Goal: Navigation & Orientation: Understand site structure

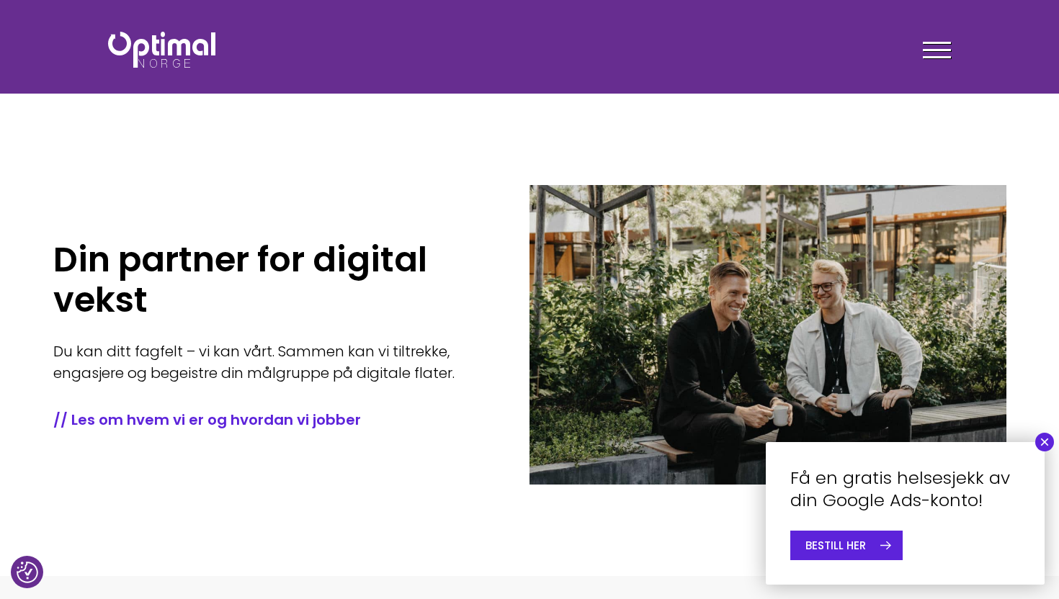
drag, startPoint x: 1044, startPoint y: 441, endPoint x: 966, endPoint y: 436, distance: 77.9
click at [1043, 441] on button "×" at bounding box center [1044, 442] width 19 height 19
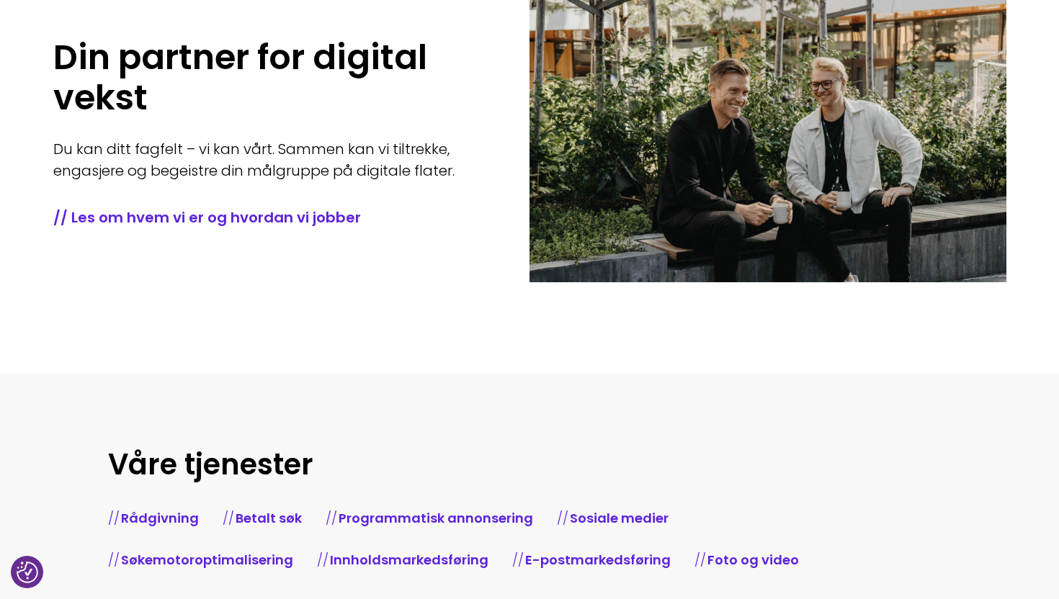
scroll to position [230, 0]
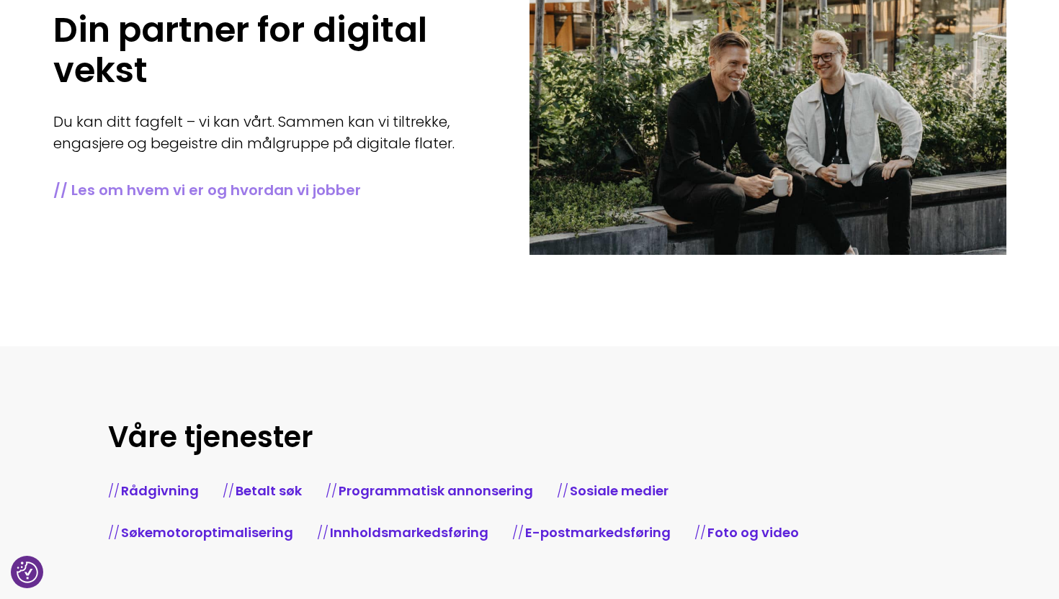
click at [299, 193] on link "// Les om hvem vi er og hvordan vi jobber" at bounding box center [269, 190] width 433 height 20
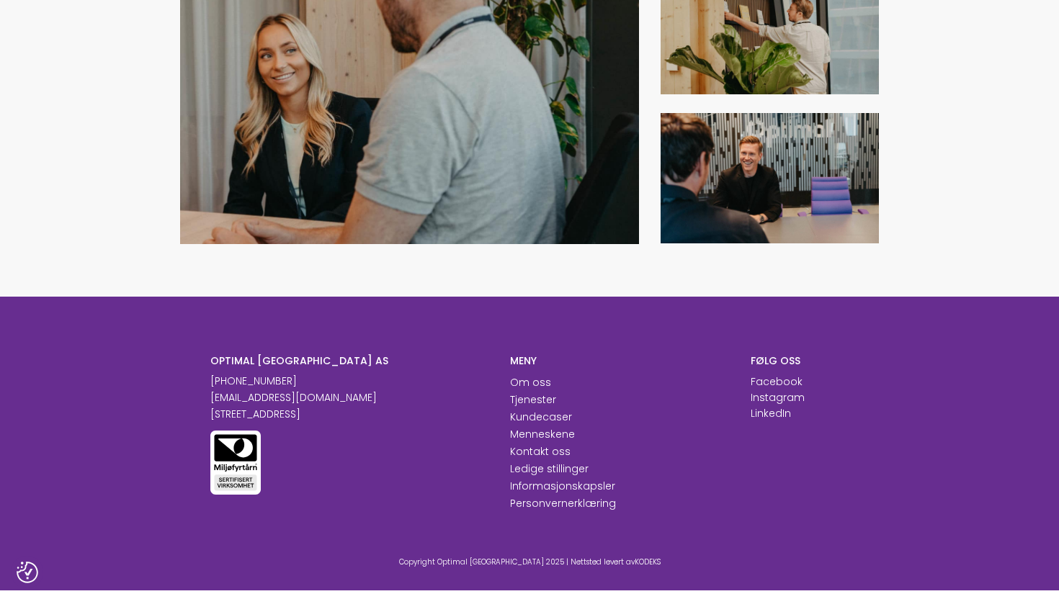
scroll to position [1633, 0]
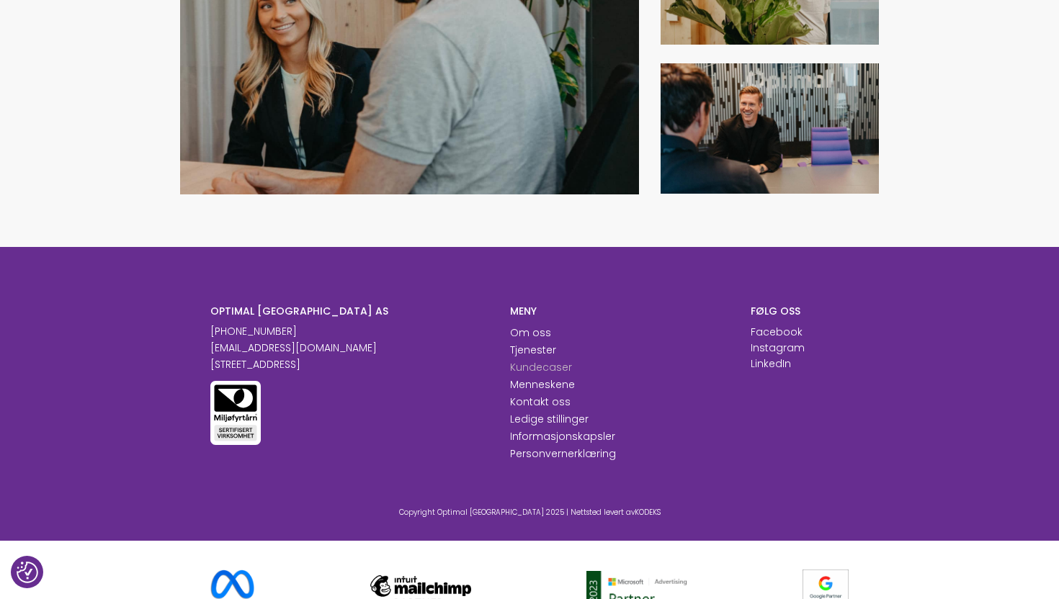
click at [536, 364] on link "Kundecaser" at bounding box center [541, 367] width 62 height 14
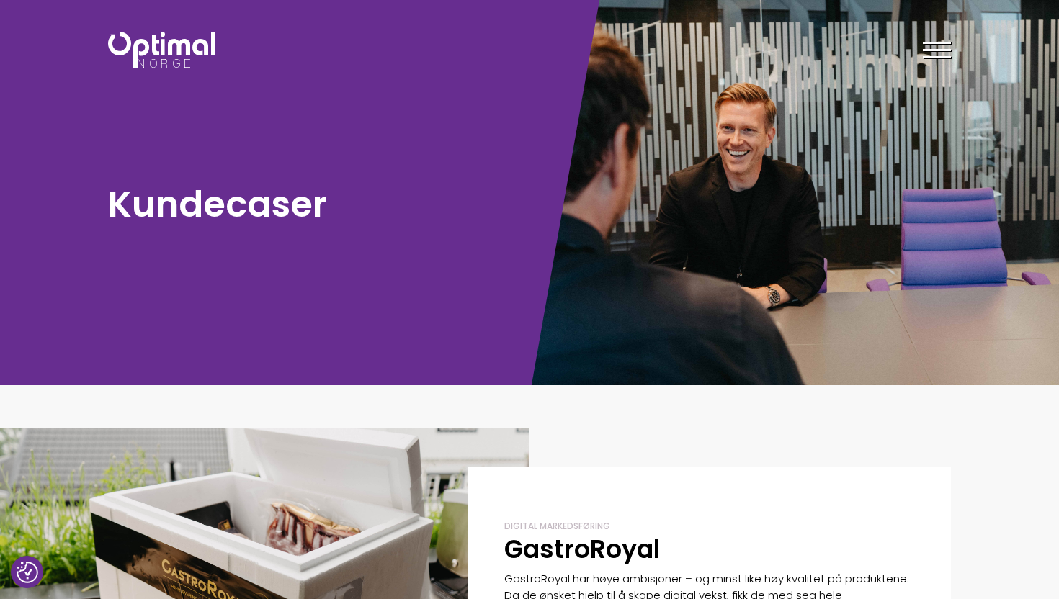
click at [179, 41] on img at bounding box center [161, 50] width 107 height 36
